Goal: Communication & Community: Answer question/provide support

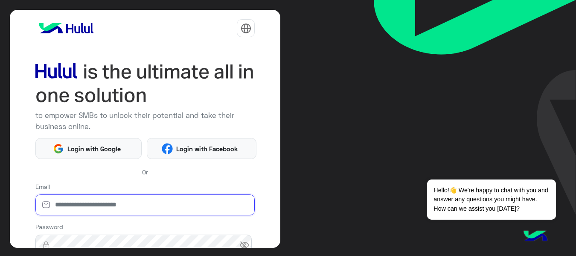
type input "**********"
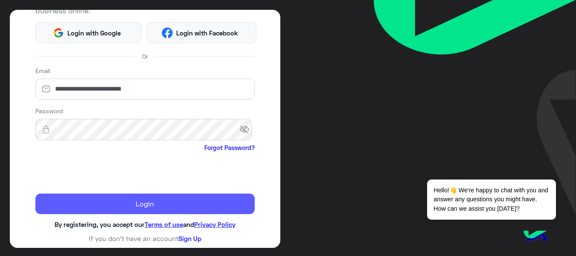
click at [122, 206] on button "Login" at bounding box center [145, 203] width 220 height 20
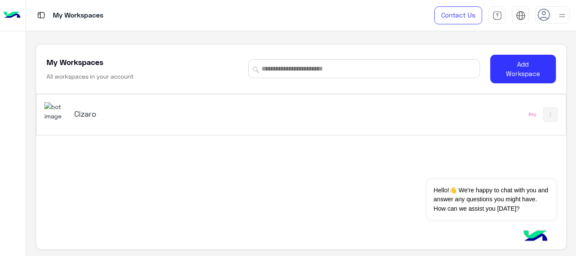
click at [208, 117] on h5 "Cizaro" at bounding box center [166, 113] width 185 height 10
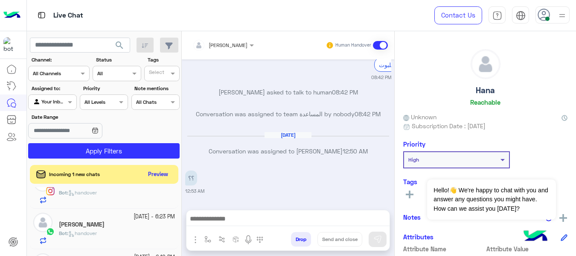
scroll to position [719, 0]
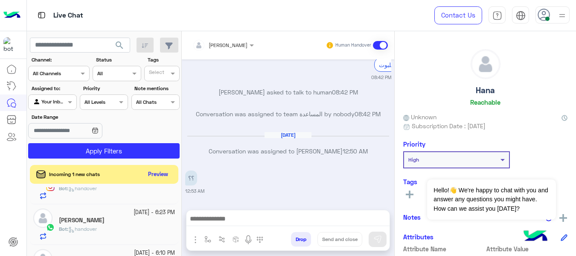
click at [101, 216] on div "[DATE] - 6:23 PM" at bounding box center [117, 212] width 116 height 8
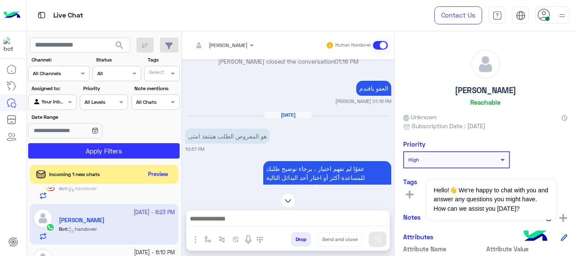
scroll to position [18, 0]
click at [165, 175] on button "Preview" at bounding box center [159, 174] width 26 height 12
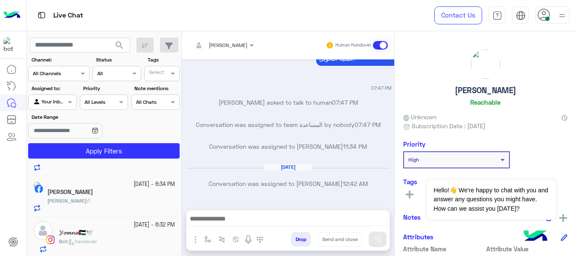
scroll to position [644, 0]
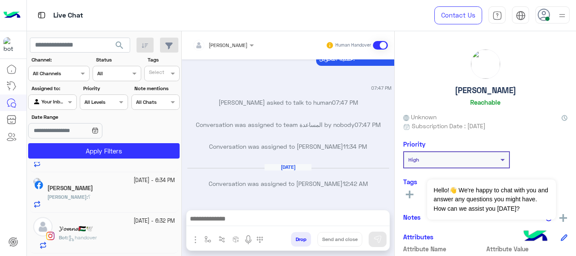
click at [136, 228] on div "𝓨𝓸𝓶𝓷𝓪🇵🇸🕊️" at bounding box center [117, 229] width 116 height 9
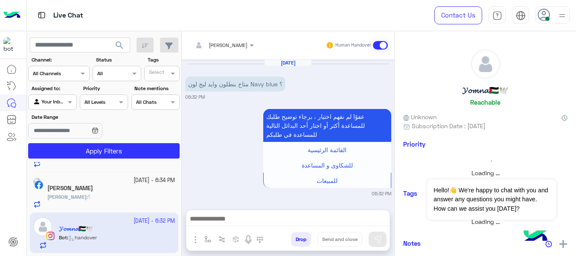
scroll to position [292, 0]
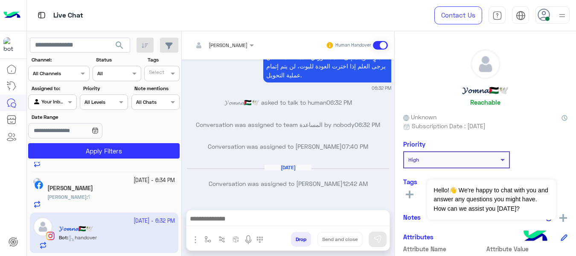
click at [393, 192] on mat-drawer-container "[PERSON_NAME] Human Handover [DATE] متاح بنطلون وايد ليج لون Navy blue ؟ 06:32 …" at bounding box center [379, 145] width 395 height 228
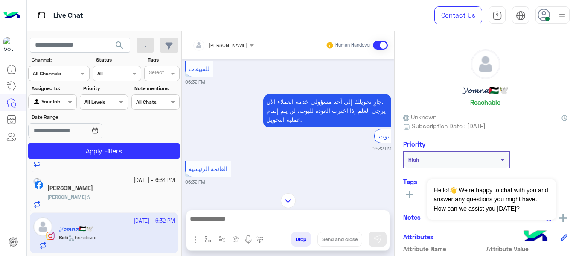
scroll to position [82, 0]
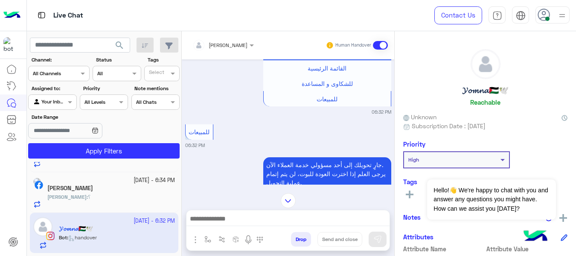
click at [366, 137] on div "للمبيعات 06:32 PM" at bounding box center [288, 135] width 206 height 26
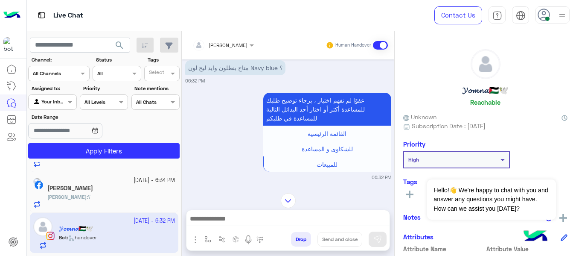
scroll to position [0, 0]
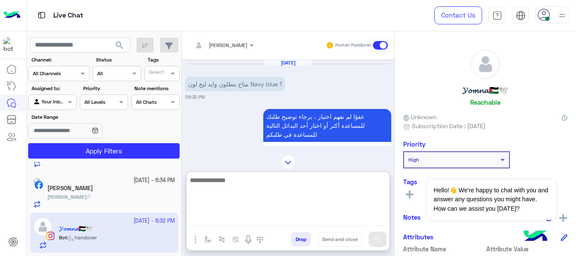
click at [298, 216] on textarea at bounding box center [288, 200] width 203 height 51
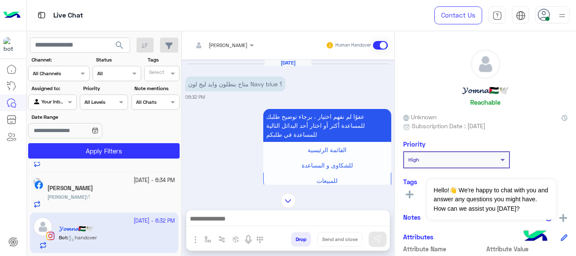
click at [371, 91] on div "[DATE] متاح بنطلون وايد ليج لون Navy blue ؟ 06:32 PM" at bounding box center [288, 79] width 206 height 41
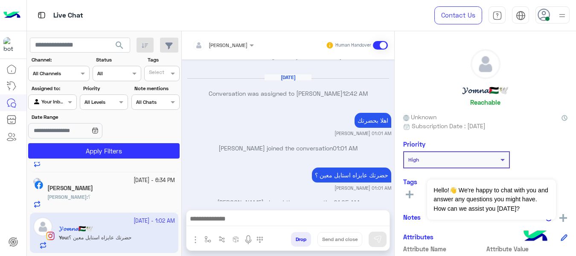
scroll to position [401, 0]
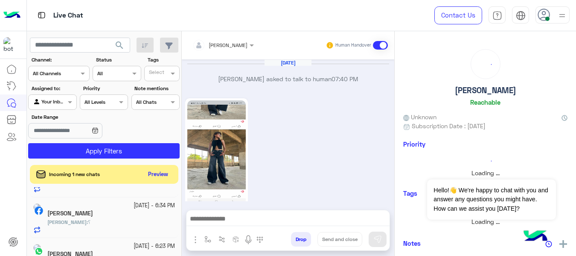
scroll to position [394, 0]
